Goal: Task Accomplishment & Management: Manage account settings

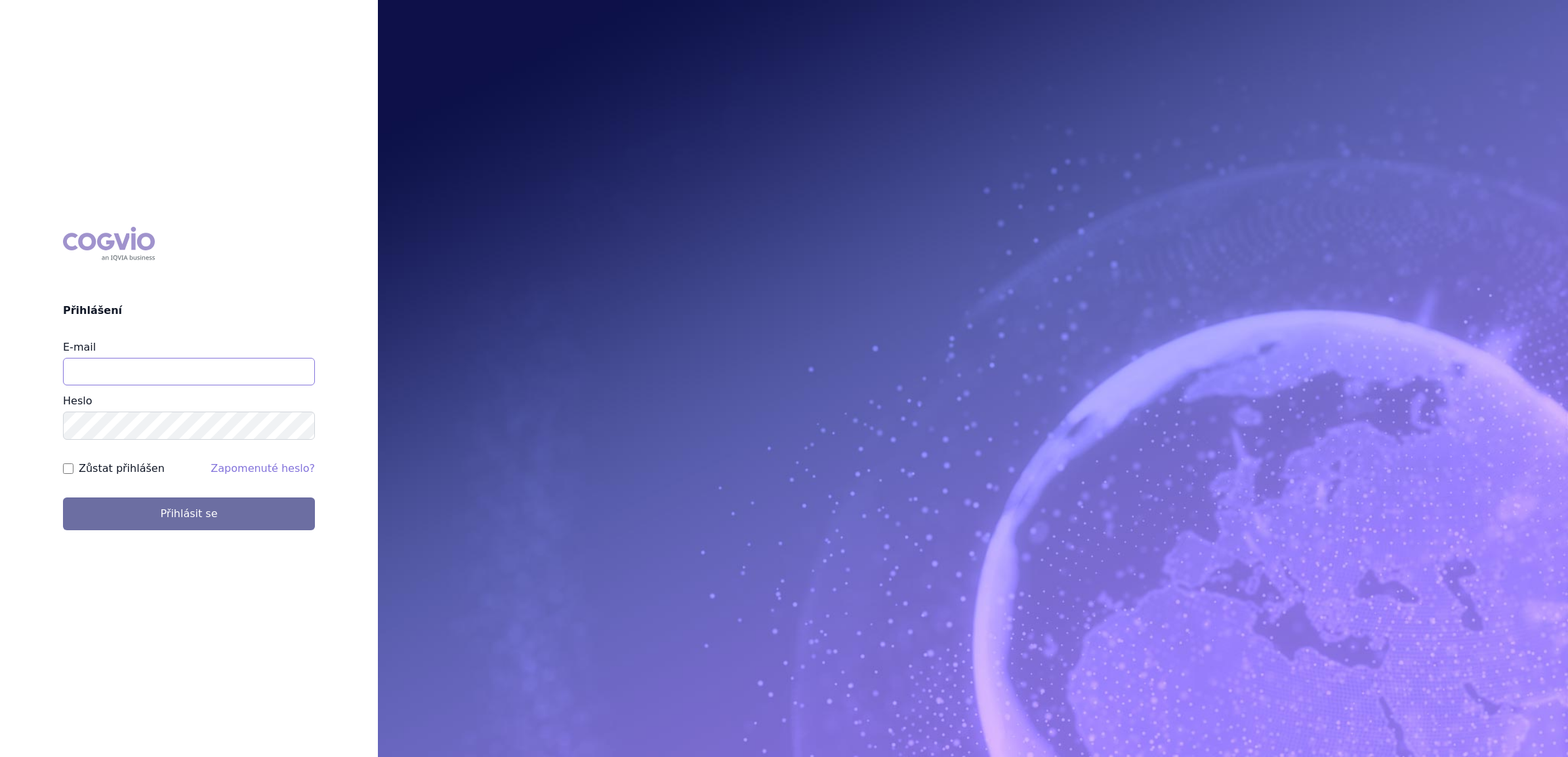
click at [155, 375] on input "E-mail" at bounding box center [189, 371] width 252 height 27
type input "[PERSON_NAME][EMAIL_ADDRESS][PERSON_NAME][DOMAIN_NAME]"
click at [123, 467] on label "Zůstat přihlášen" at bounding box center [121, 469] width 86 height 16
click at [74, 467] on input "Zůstat přihlášen" at bounding box center [68, 468] width 11 height 11
checkbox input "true"
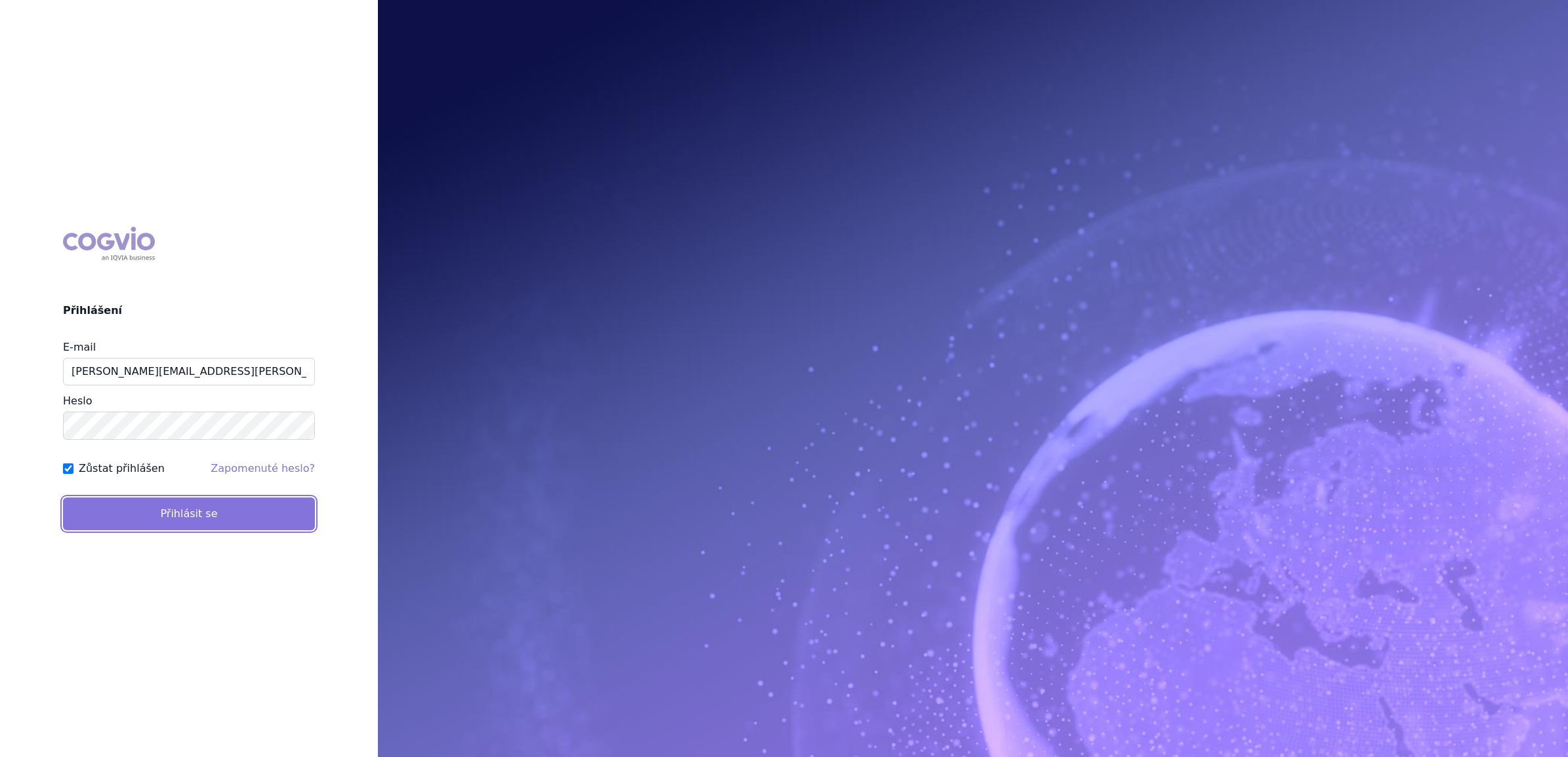
click at [144, 512] on button "Přihlásit se" at bounding box center [189, 514] width 252 height 33
